Goal: Task Accomplishment & Management: Use online tool/utility

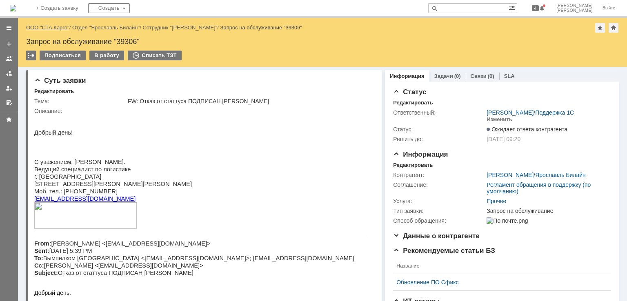
click at [55, 28] on link "ООО "СТА Карго"" at bounding box center [47, 28] width 43 height 6
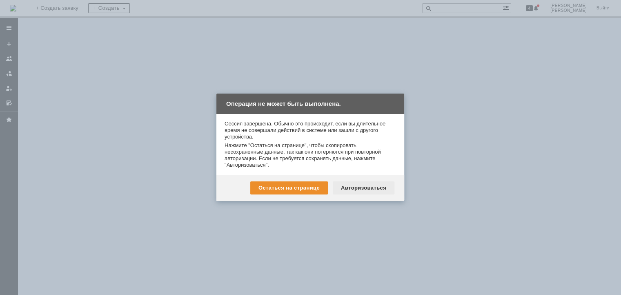
click at [372, 183] on div "Авторизоваться" at bounding box center [364, 187] width 62 height 13
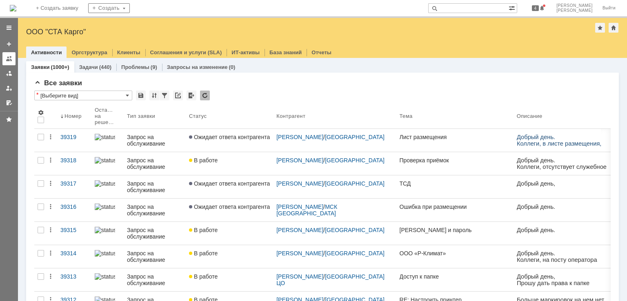
click at [11, 62] on link at bounding box center [8, 58] width 13 height 13
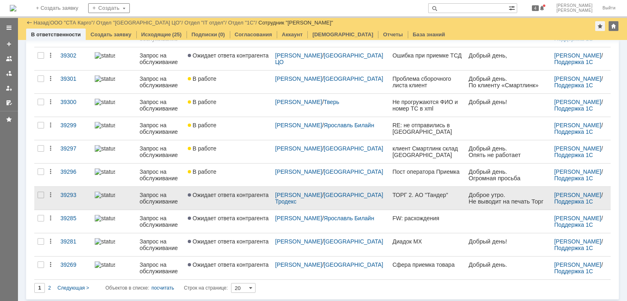
click at [238, 201] on link "Ожидает ответа контрагента" at bounding box center [228, 198] width 87 height 23
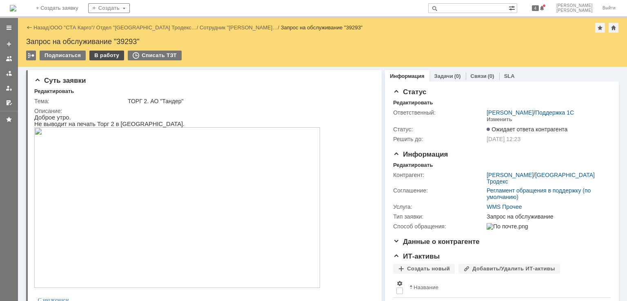
click at [105, 59] on div "В работу" at bounding box center [106, 56] width 35 height 10
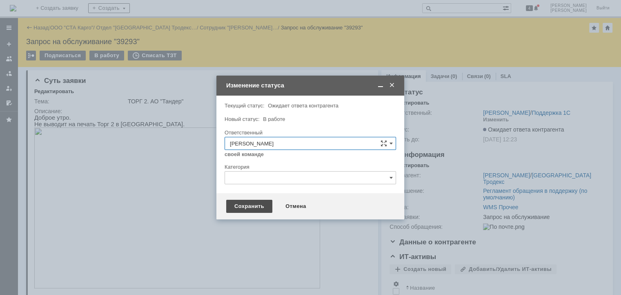
click at [232, 207] on div "Сохранить" at bounding box center [249, 206] width 46 height 13
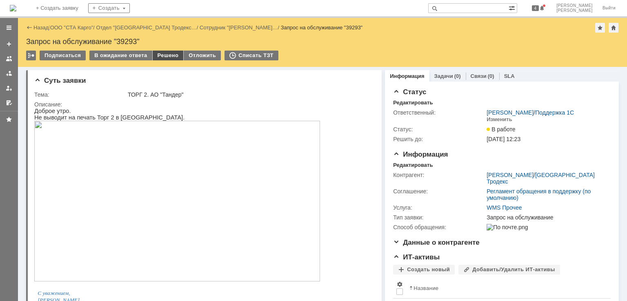
click at [160, 56] on div "Решено" at bounding box center [168, 56] width 31 height 10
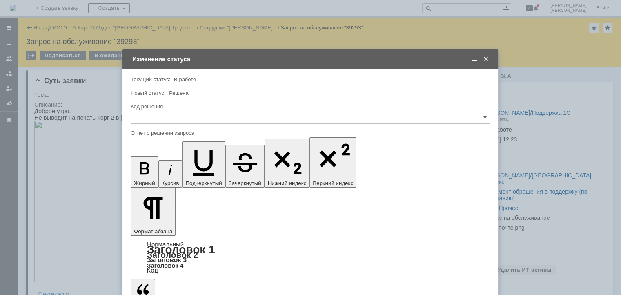
click at [175, 106] on div "Код решения" at bounding box center [310, 106] width 358 height 5
click at [175, 114] on input "text" at bounding box center [310, 117] width 359 height 13
drag, startPoint x: 160, startPoint y: 225, endPoint x: 163, endPoint y: 221, distance: 4.9
click at [161, 225] on span "Решено" at bounding box center [310, 226] width 349 height 7
type input "Решено"
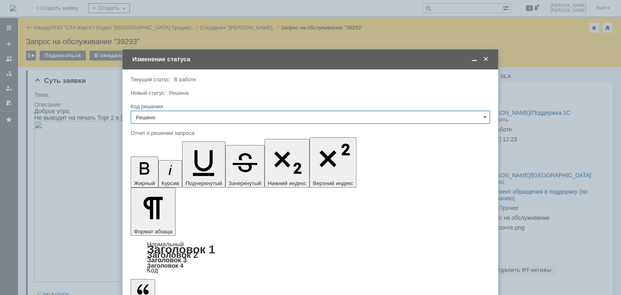
type input "Решено"
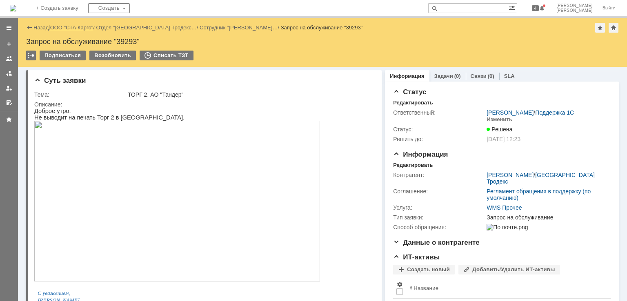
click at [61, 27] on link "ООО "СТА Карго"" at bounding box center [71, 28] width 43 height 6
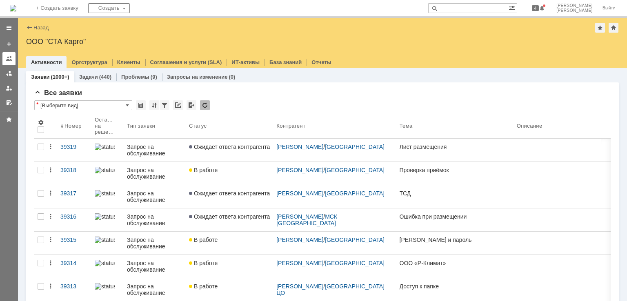
click at [12, 61] on link at bounding box center [8, 58] width 13 height 13
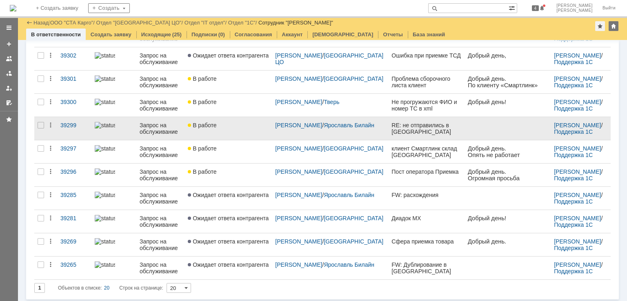
click at [245, 128] on link "В работе" at bounding box center [228, 128] width 87 height 23
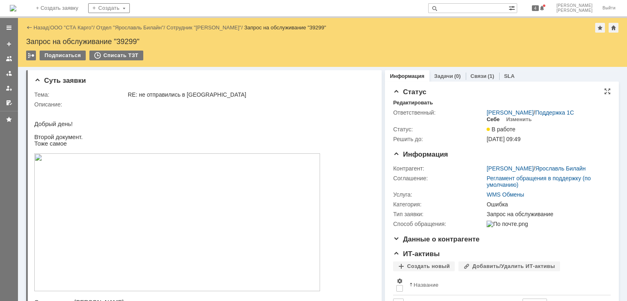
click at [492, 122] on div "Себе" at bounding box center [493, 119] width 13 height 7
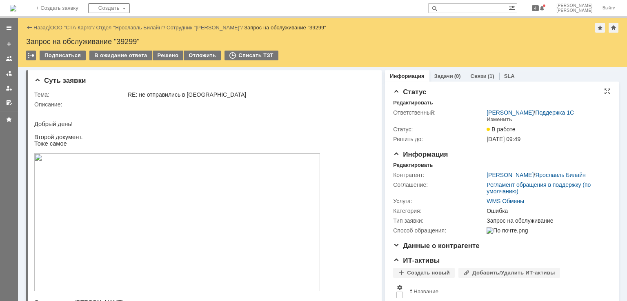
click at [185, 191] on img at bounding box center [177, 223] width 286 height 138
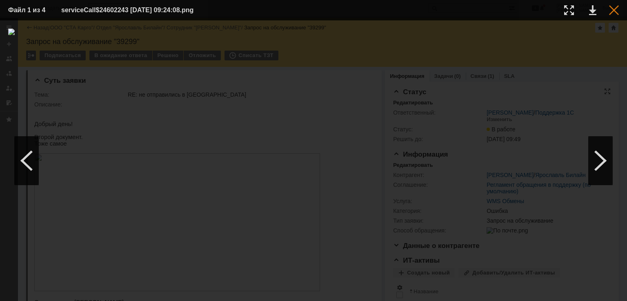
click at [611, 13] on div at bounding box center [614, 10] width 10 height 10
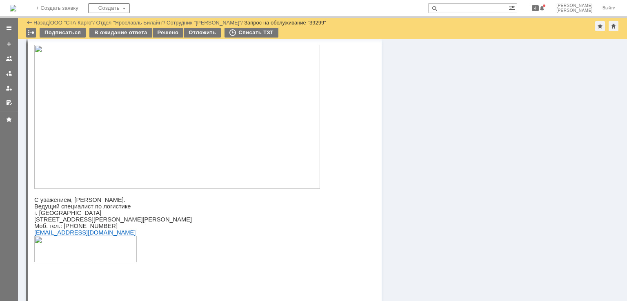
scroll to position [590, 0]
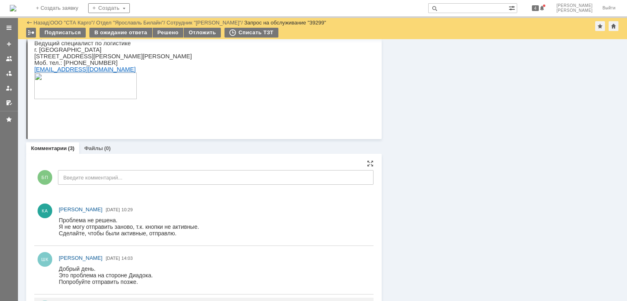
scroll to position [590, 0]
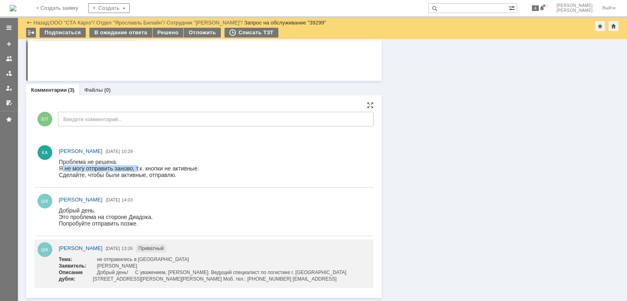
drag, startPoint x: 61, startPoint y: 167, endPoint x: 139, endPoint y: 171, distance: 78.1
click at [139, 171] on div "Я не могу отправить заново, т.к. кнопки не активные." at bounding box center [129, 168] width 141 height 7
click at [183, 169] on div "Я не могу отправить заново, т.к. кнопки не активные." at bounding box center [129, 168] width 141 height 7
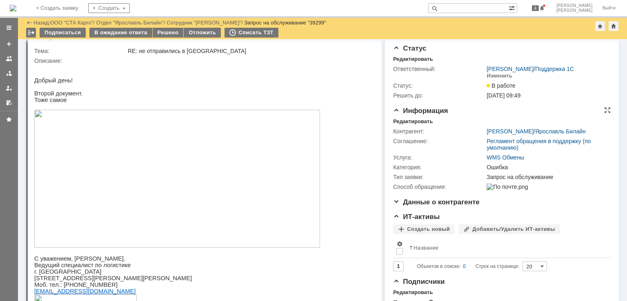
scroll to position [0, 0]
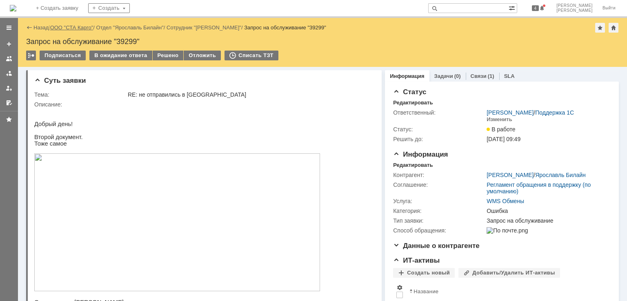
click at [70, 29] on link "ООО "СТА Карго"" at bounding box center [71, 28] width 43 height 6
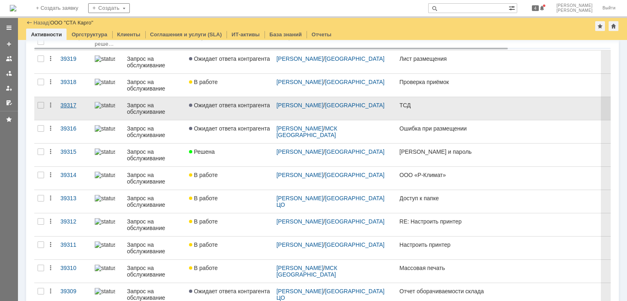
scroll to position [82, 0]
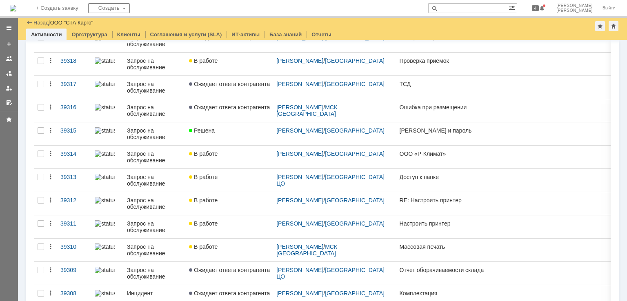
click at [16, 61] on div at bounding box center [9, 65] width 18 height 90
click at [11, 61] on div at bounding box center [9, 59] width 7 height 7
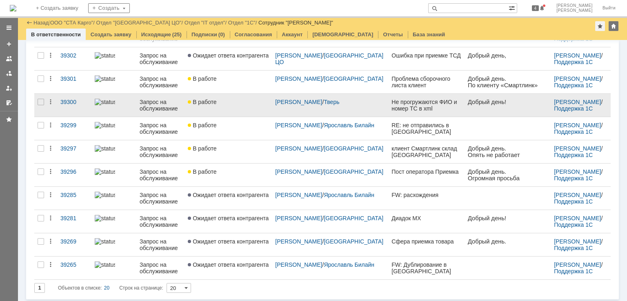
click at [244, 101] on div "В работе" at bounding box center [228, 102] width 81 height 7
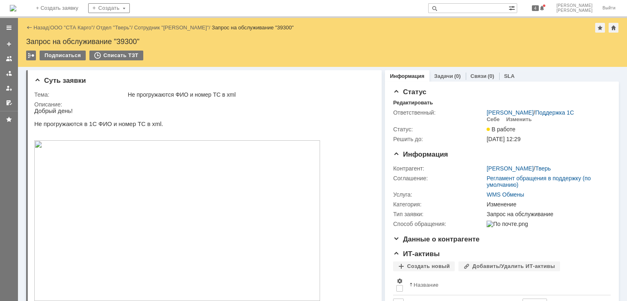
click at [98, 197] on img at bounding box center [177, 221] width 286 height 161
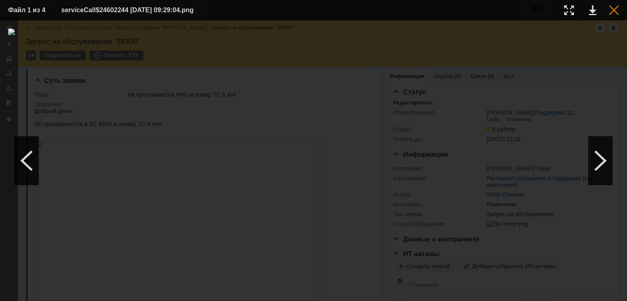
click at [613, 9] on div at bounding box center [614, 10] width 10 height 10
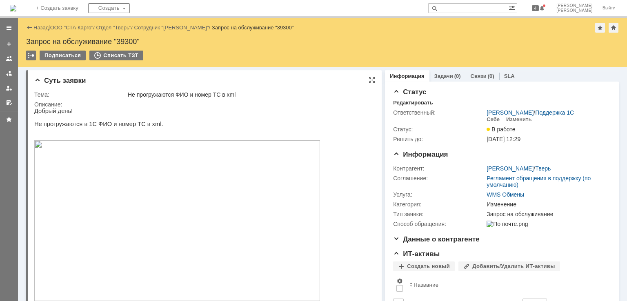
click at [160, 190] on img at bounding box center [177, 221] width 286 height 161
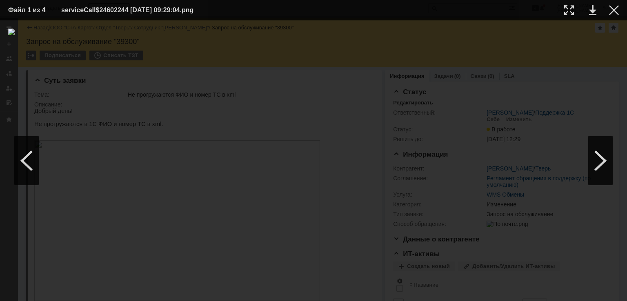
drag, startPoint x: 616, startPoint y: 14, endPoint x: 603, endPoint y: 17, distance: 13.4
click at [616, 14] on div at bounding box center [614, 10] width 10 height 10
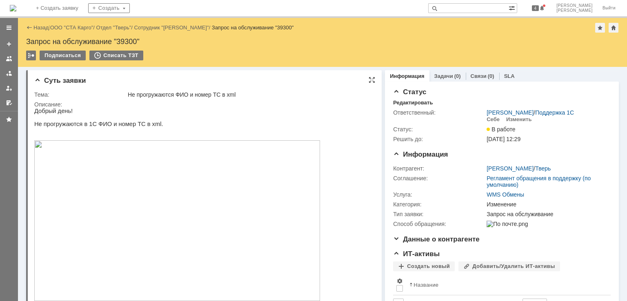
click at [151, 186] on img at bounding box center [177, 221] width 286 height 161
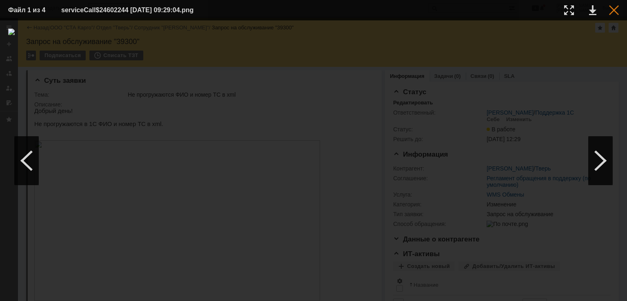
click at [614, 13] on div at bounding box center [614, 10] width 10 height 10
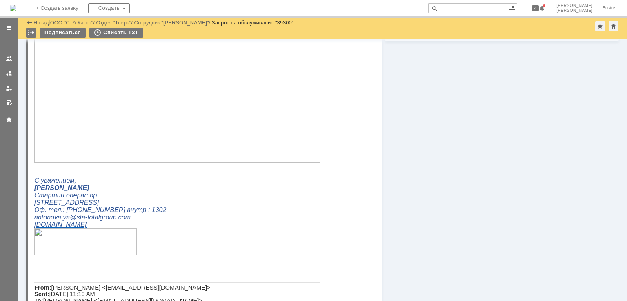
scroll to position [204, 0]
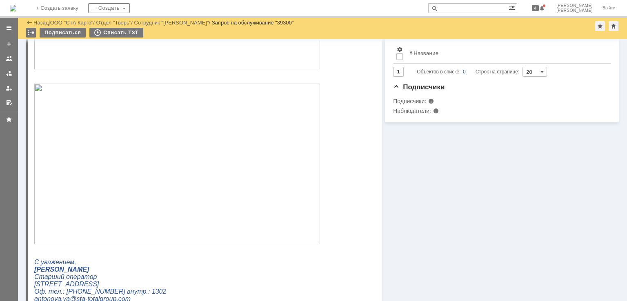
click at [132, 143] on img at bounding box center [177, 164] width 286 height 161
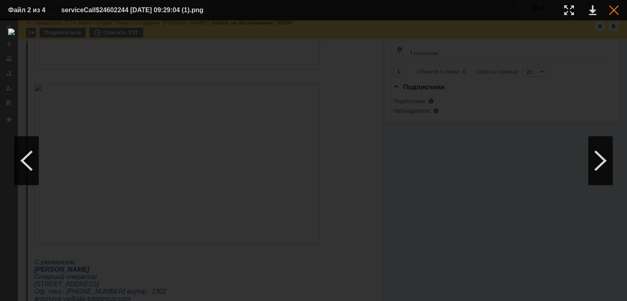
click at [617, 10] on div at bounding box center [614, 10] width 10 height 10
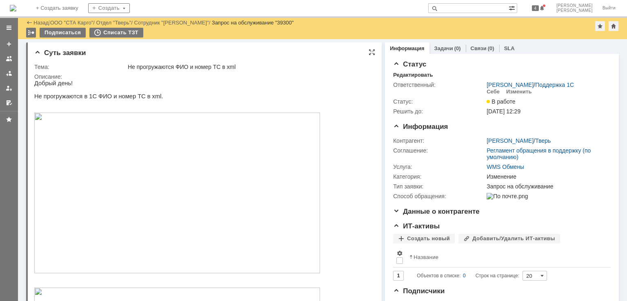
scroll to position [0, 0]
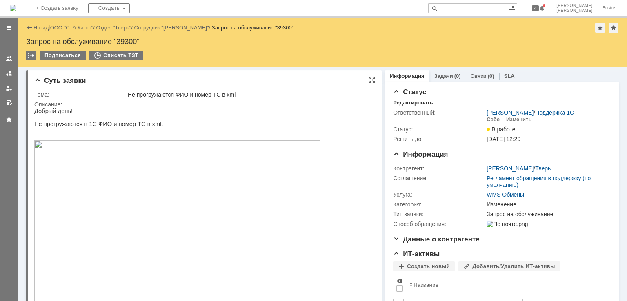
click at [118, 171] on img at bounding box center [177, 221] width 286 height 161
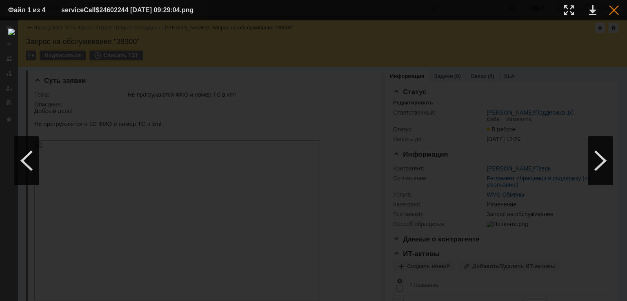
click at [618, 8] on div at bounding box center [614, 10] width 10 height 10
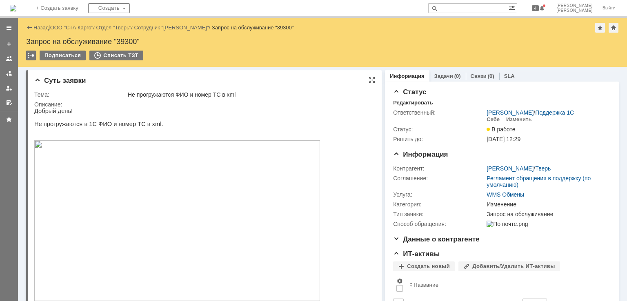
click at [157, 174] on img at bounding box center [177, 221] width 286 height 161
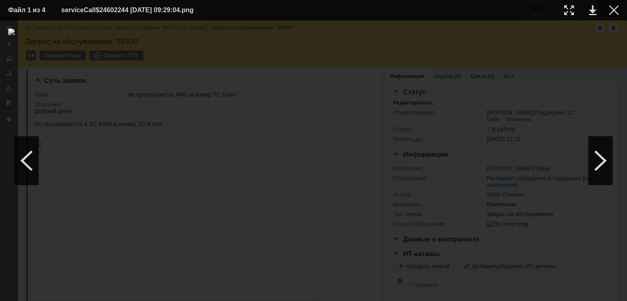
drag, startPoint x: 614, startPoint y: 9, endPoint x: 608, endPoint y: 9, distance: 6.1
click at [614, 9] on div at bounding box center [614, 10] width 10 height 10
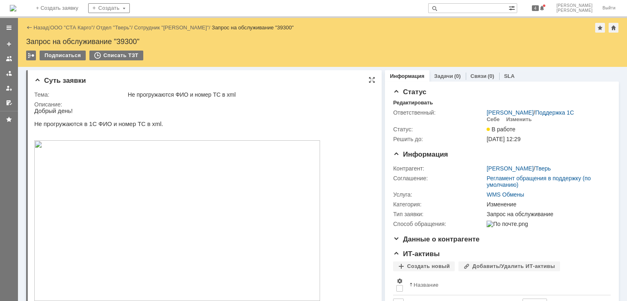
click at [167, 178] on img at bounding box center [177, 221] width 286 height 161
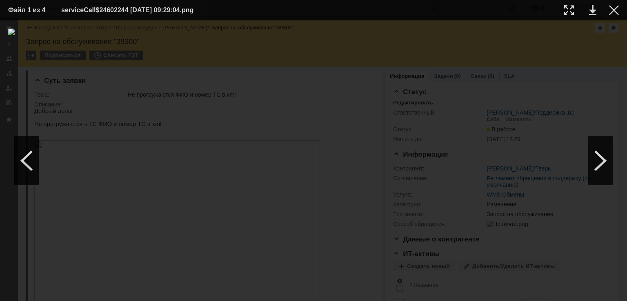
click at [609, 13] on td at bounding box center [608, 10] width 22 height 12
click at [614, 11] on div at bounding box center [614, 10] width 10 height 10
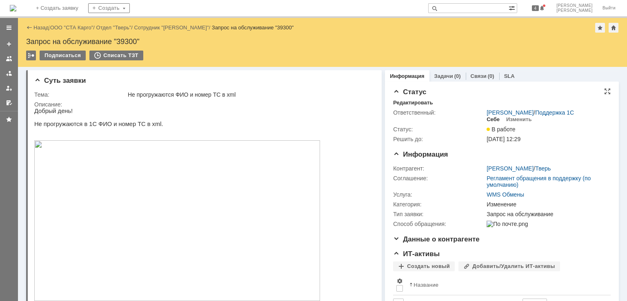
click at [488, 118] on div "Себе" at bounding box center [493, 119] width 13 height 7
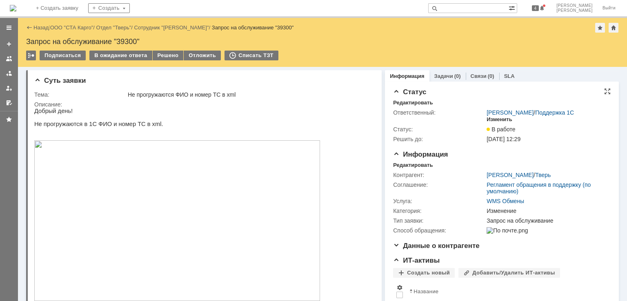
click at [487, 119] on div "Изменить" at bounding box center [500, 119] width 26 height 7
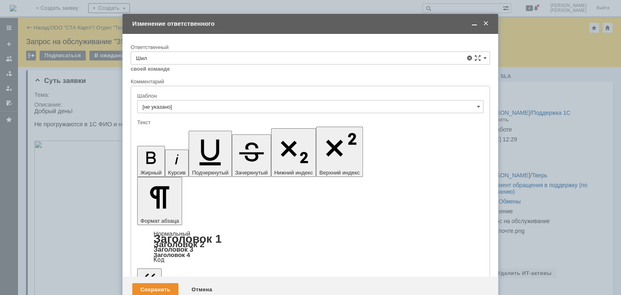
click at [176, 119] on span "[PERSON_NAME]" at bounding box center [310, 117] width 349 height 7
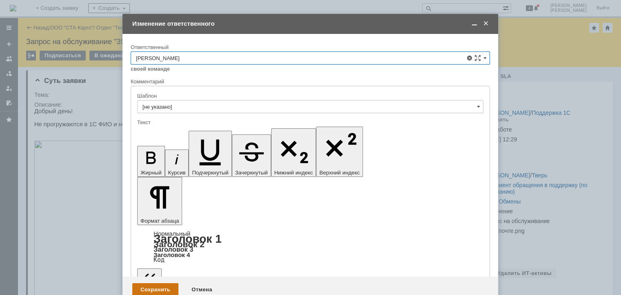
type input "[PERSON_NAME]"
click at [161, 283] on div "Сохранить" at bounding box center [155, 289] width 46 height 13
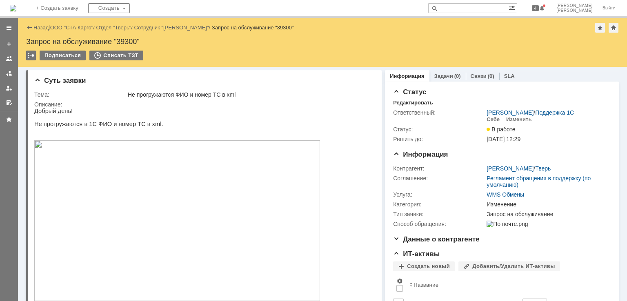
click at [133, 40] on div "Запрос на обслуживание "39300"" at bounding box center [322, 42] width 593 height 8
copy div "39300"
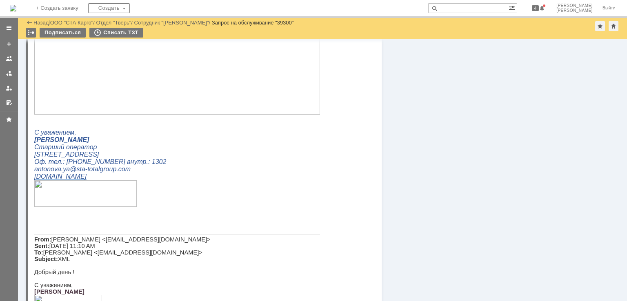
scroll to position [286, 0]
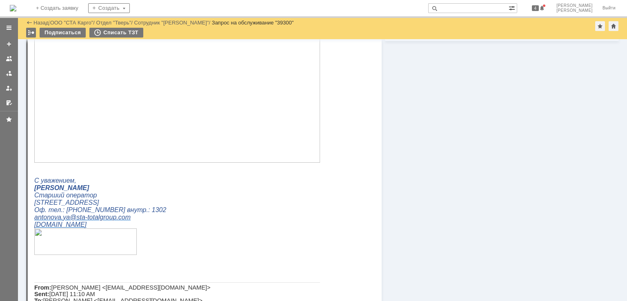
click at [126, 113] on img at bounding box center [177, 82] width 286 height 161
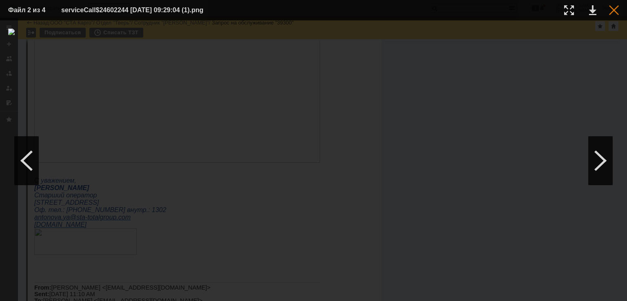
click at [613, 11] on div at bounding box center [614, 10] width 10 height 10
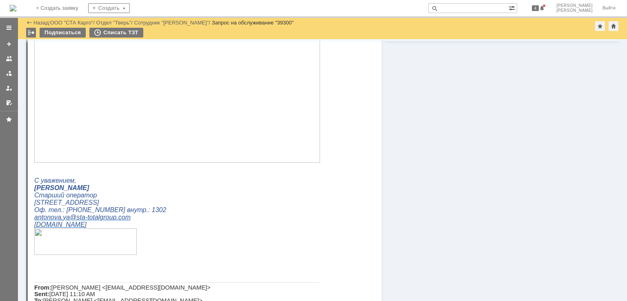
click at [462, 133] on div "Информация Задачи (0) Связи (0) SLA Статус Редактировать Ответственный: Шилгали…" at bounding box center [500, 135] width 237 height 764
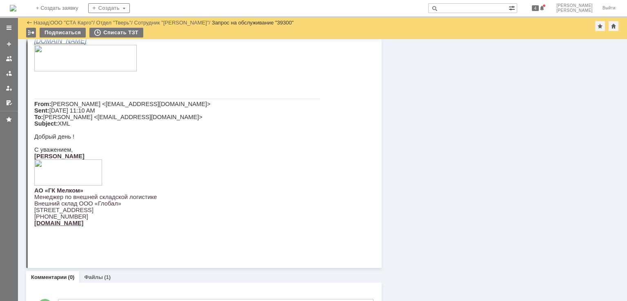
scroll to position [505, 0]
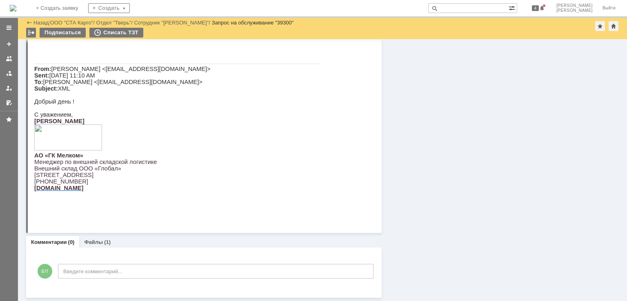
drag, startPoint x: 535, startPoint y: 170, endPoint x: 484, endPoint y: 170, distance: 51.5
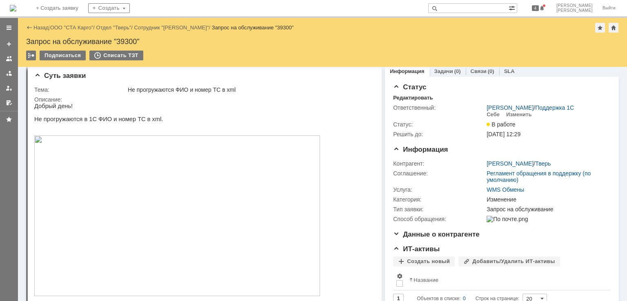
scroll to position [0, 0]
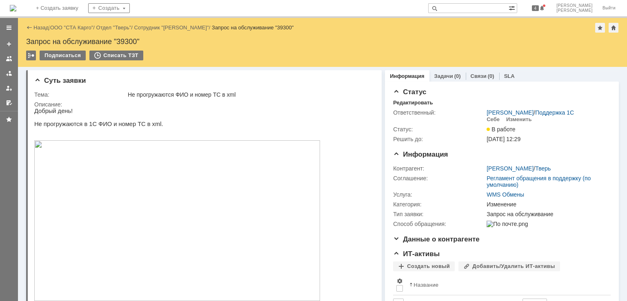
click at [131, 38] on div "Запрос на обслуживание "39300"" at bounding box center [322, 42] width 593 height 8
copy div "39300"
click at [62, 24] on div "Назад | ООО "СТА Карго" / Отдел "Тверь" / Сотрудник "Антонова Яна" / Запрос на …" at bounding box center [322, 28] width 593 height 10
click at [69, 23] on div "Назад | ООО "СТА Карго" / Отдел "Тверь" / Сотрудник "Антонова Яна" / Запрос на …" at bounding box center [322, 28] width 593 height 10
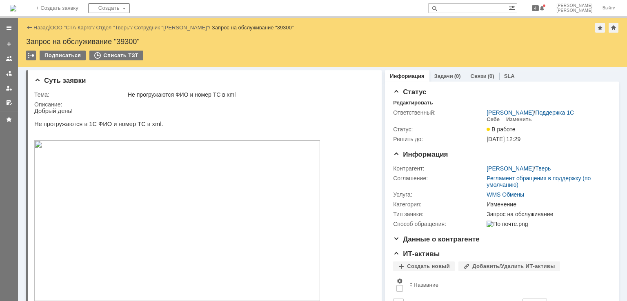
click at [68, 25] on link "ООО "СТА Карго"" at bounding box center [71, 28] width 43 height 6
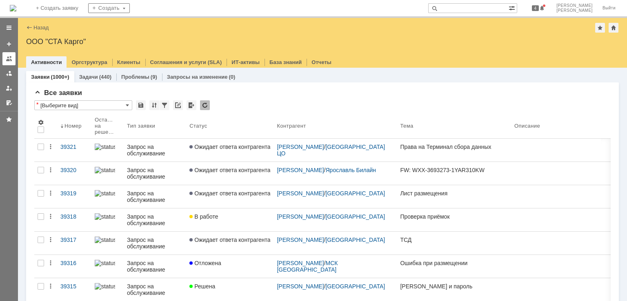
click at [11, 58] on div at bounding box center [9, 59] width 7 height 7
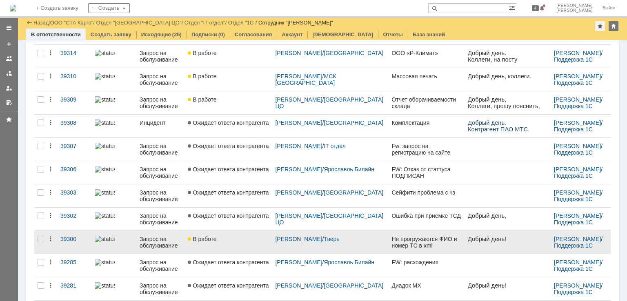
scroll to position [177, 0]
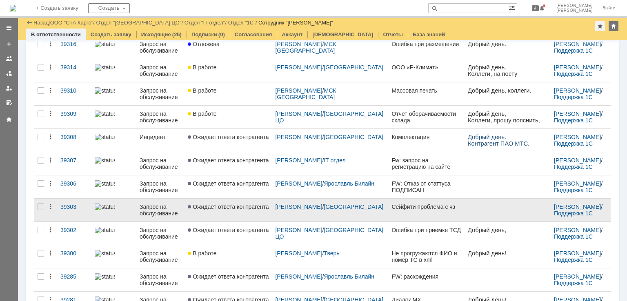
click at [244, 205] on span "Ожидает ответа контрагента" at bounding box center [228, 207] width 81 height 7
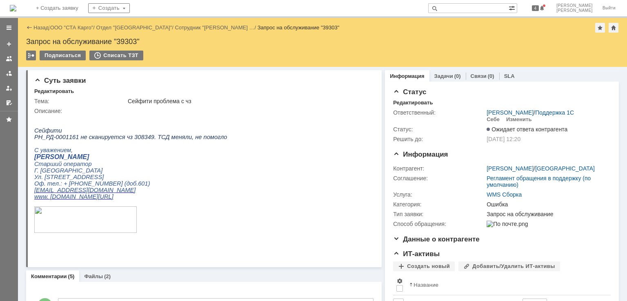
scroll to position [286, 0]
drag, startPoint x: 74, startPoint y: 138, endPoint x: 34, endPoint y: 140, distance: 39.2
click at [34, 140] on span "РН_РД-0001161 не сканируется чз 308349. ТСД меняли, не помогло" at bounding box center [130, 137] width 193 height 7
copy span "РН_РД-0001161"
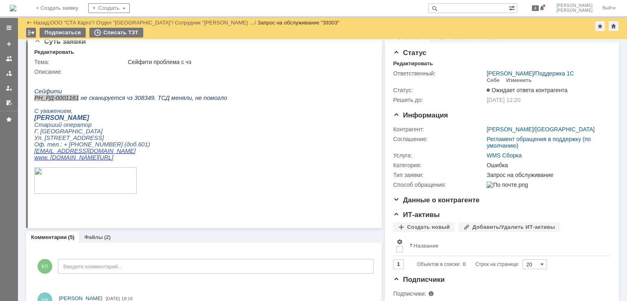
scroll to position [0, 0]
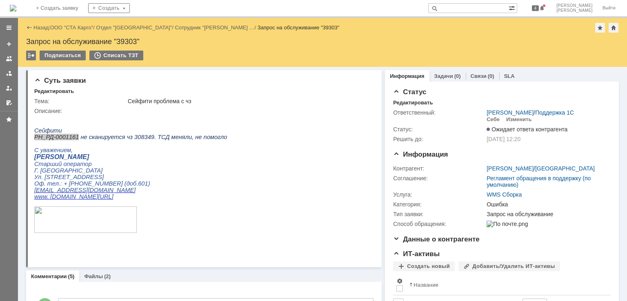
click at [91, 110] on div "Описание:" at bounding box center [203, 111] width 338 height 7
click at [74, 27] on link "ООО "СТА Карго"" at bounding box center [71, 28] width 43 height 6
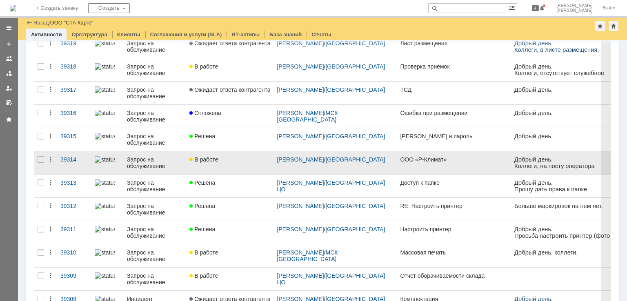
click at [236, 164] on link "В работе" at bounding box center [229, 163] width 87 height 23
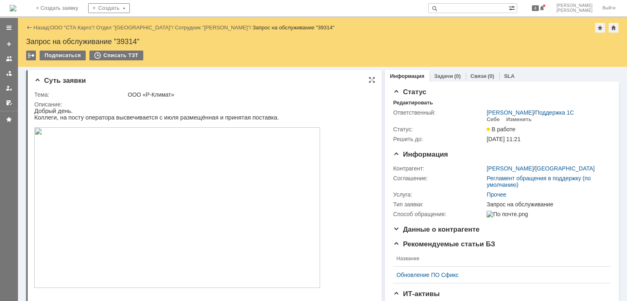
click at [135, 162] on img at bounding box center [177, 207] width 286 height 161
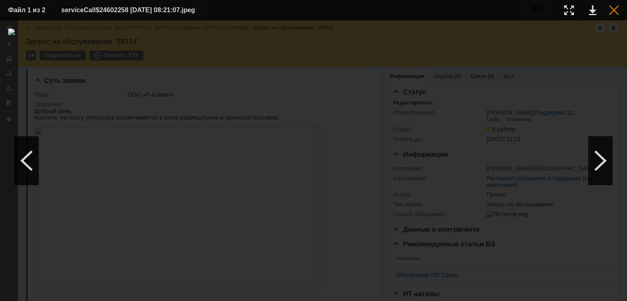
click at [612, 9] on div at bounding box center [614, 10] width 10 height 10
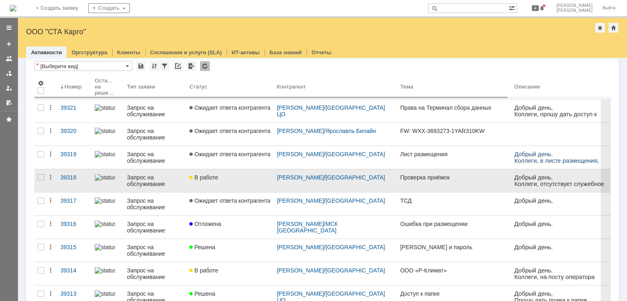
scroll to position [82, 0]
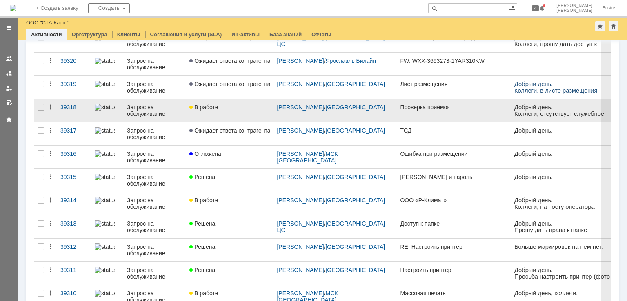
click at [235, 109] on div "В работе" at bounding box center [230, 107] width 81 height 7
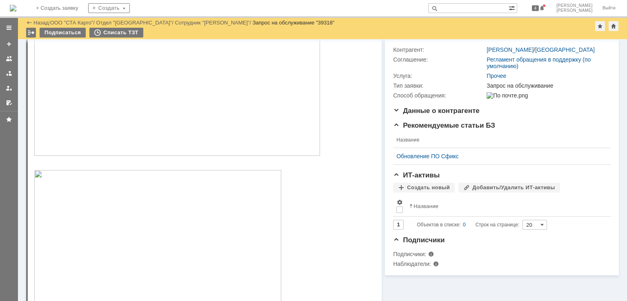
scroll to position [77, 0]
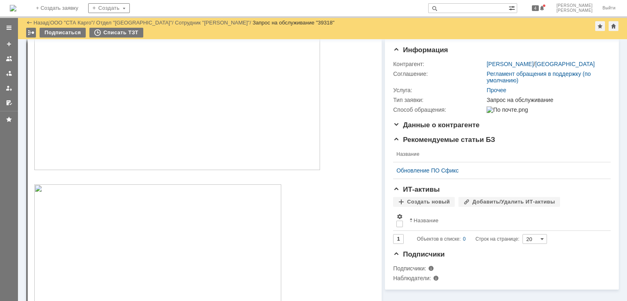
click at [229, 147] on img at bounding box center [177, 99] width 286 height 141
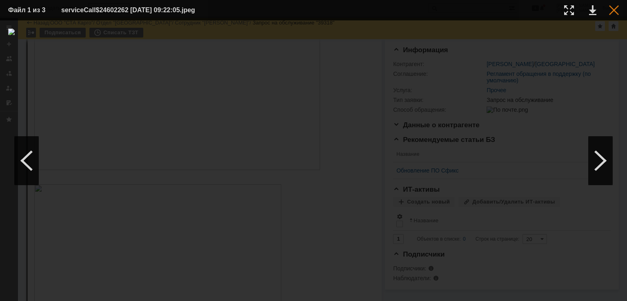
click at [611, 10] on div at bounding box center [614, 10] width 10 height 10
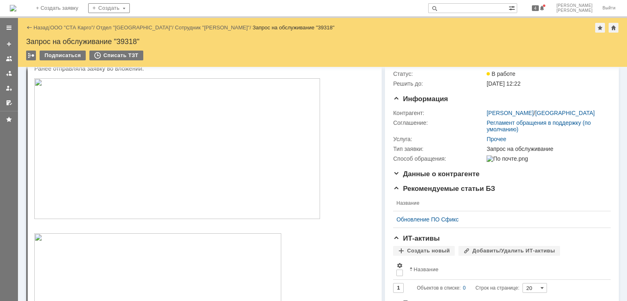
scroll to position [0, 0]
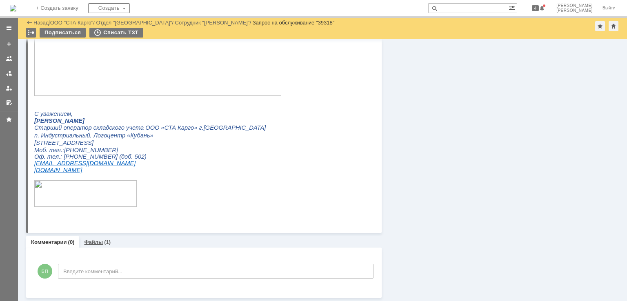
click at [103, 245] on div "Файлы (1)" at bounding box center [97, 242] width 36 height 12
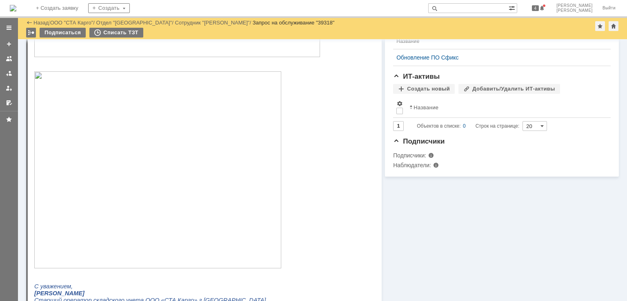
scroll to position [27, 0]
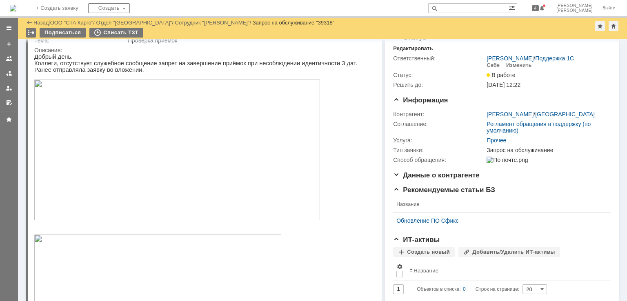
click at [142, 151] on img at bounding box center [177, 150] width 286 height 141
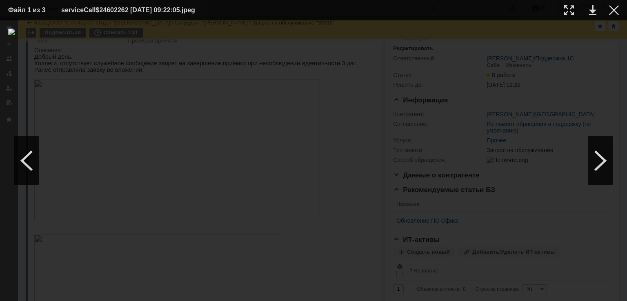
click at [622, 7] on table "Файл 1 из 3 serviceCall$24602262 21.08.2025 09:22:05.jpeg" at bounding box center [313, 10] width 627 height 20
click at [620, 7] on table "Файл 1 из 3 serviceCall$24602262 21.08.2025 09:22:05.jpeg" at bounding box center [313, 10] width 627 height 20
click at [616, 12] on div at bounding box center [614, 10] width 10 height 10
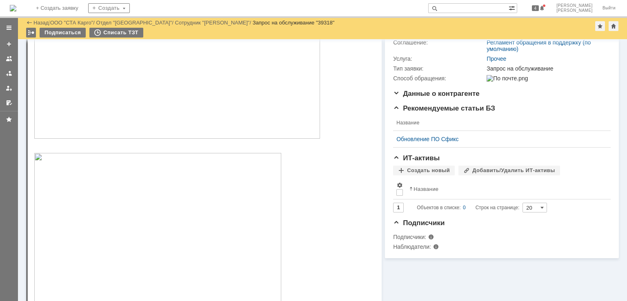
scroll to position [0, 0]
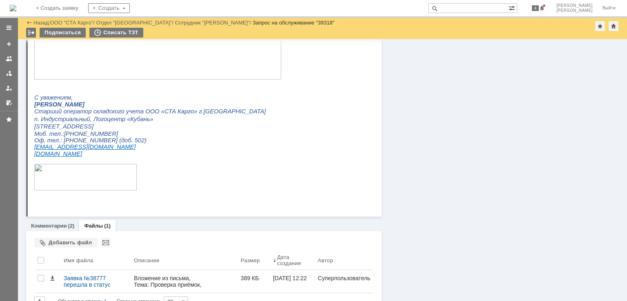
scroll to position [394, 0]
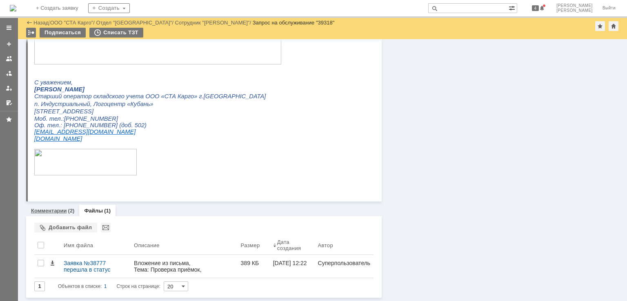
drag, startPoint x: 57, startPoint y: 212, endPoint x: 75, endPoint y: 450, distance: 239.6
click at [57, 212] on link "Комментарии" at bounding box center [49, 211] width 36 height 6
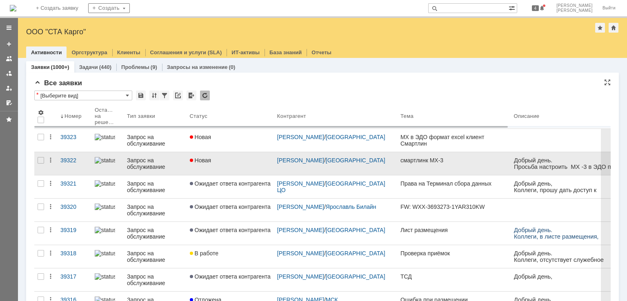
click at [227, 160] on div "Новая" at bounding box center [230, 160] width 81 height 7
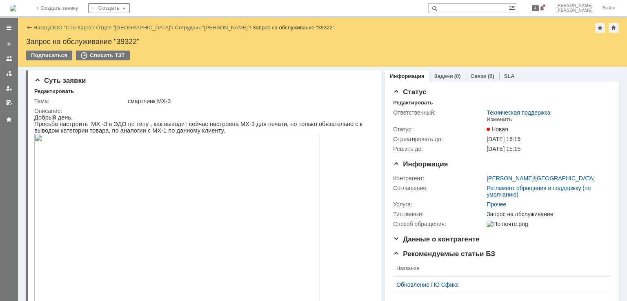
click at [79, 28] on link "ООО "СТА Карго"" at bounding box center [71, 28] width 43 height 6
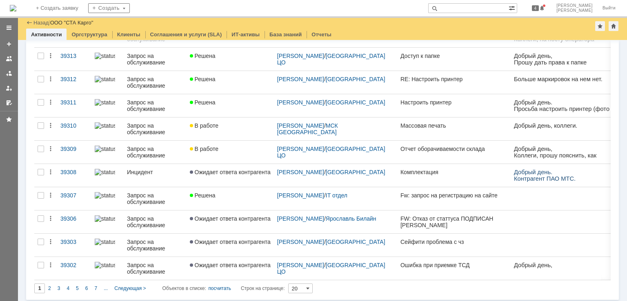
drag, startPoint x: 11, startPoint y: 60, endPoint x: 19, endPoint y: 60, distance: 7.8
click at [11, 60] on div at bounding box center [9, 59] width 7 height 7
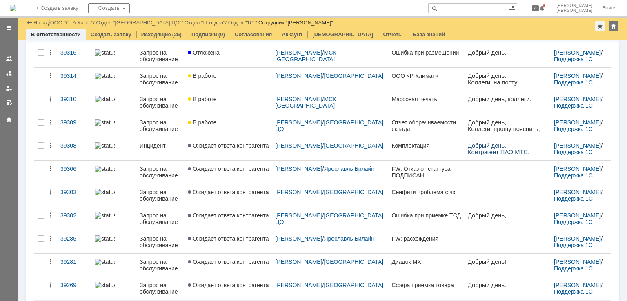
scroll to position [172, 0]
